Goal: Navigation & Orientation: Understand site structure

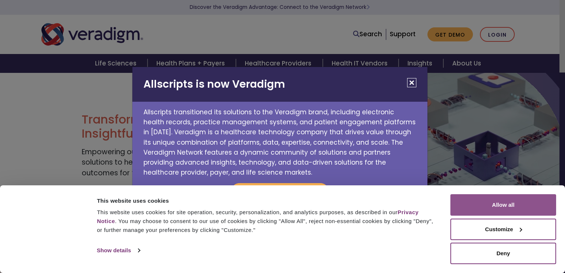
click at [505, 199] on button "Allow all" at bounding box center [503, 204] width 106 height 21
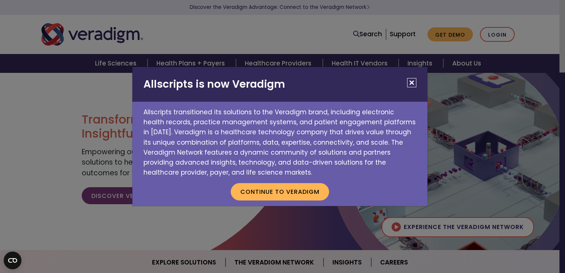
click at [413, 82] on button "Close" at bounding box center [411, 82] width 9 height 9
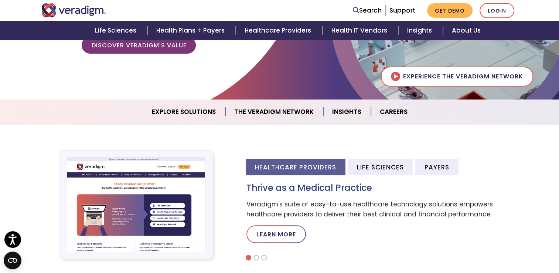
scroll to position [152, 0]
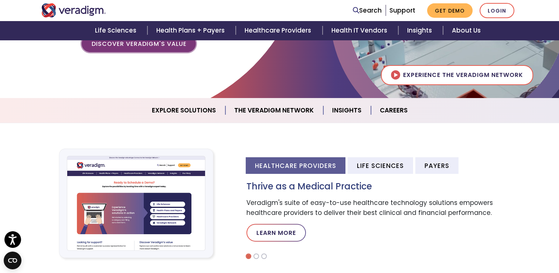
click at [140, 47] on link "Discover Veradigm's Value" at bounding box center [139, 43] width 114 height 17
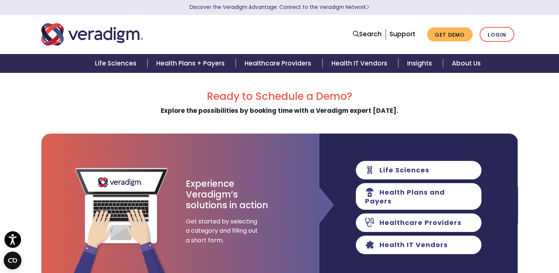
click at [8, 89] on div "Ready to Schedule a Demo? Explore the possibilities by booking time with a Vera…" at bounding box center [279, 276] width 559 height 409
click at [107, 63] on link "Life Sciences" at bounding box center [116, 63] width 61 height 19
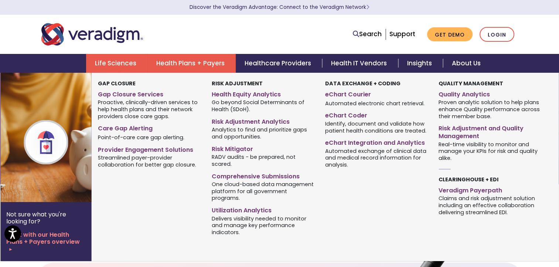
click at [178, 63] on link "Health Plans + Payers" at bounding box center [192, 63] width 88 height 19
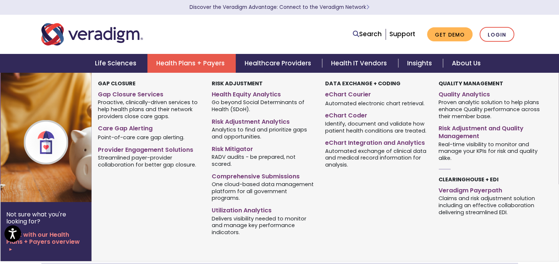
click at [185, 64] on link "Health Plans + Payers" at bounding box center [192, 63] width 88 height 19
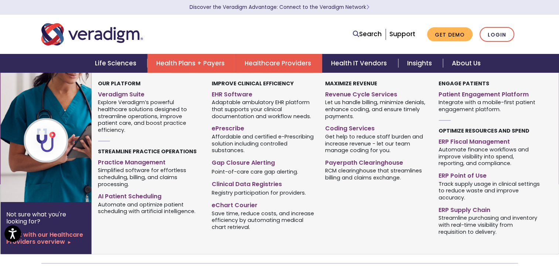
click at [278, 63] on link "Healthcare Providers" at bounding box center [279, 63] width 87 height 19
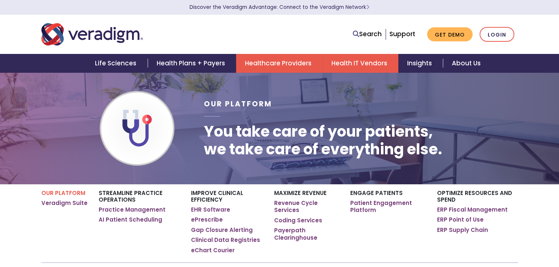
click at [369, 66] on link "Health IT Vendors" at bounding box center [361, 63] width 76 height 19
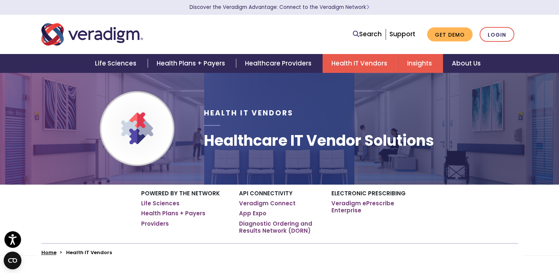
click at [430, 69] on link "Insights" at bounding box center [421, 63] width 45 height 19
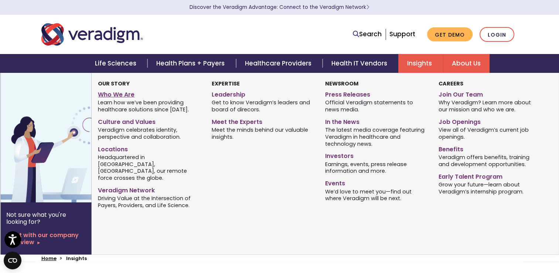
click at [119, 94] on link "Who We Are" at bounding box center [149, 93] width 102 height 11
